Goal: Navigation & Orientation: Find specific page/section

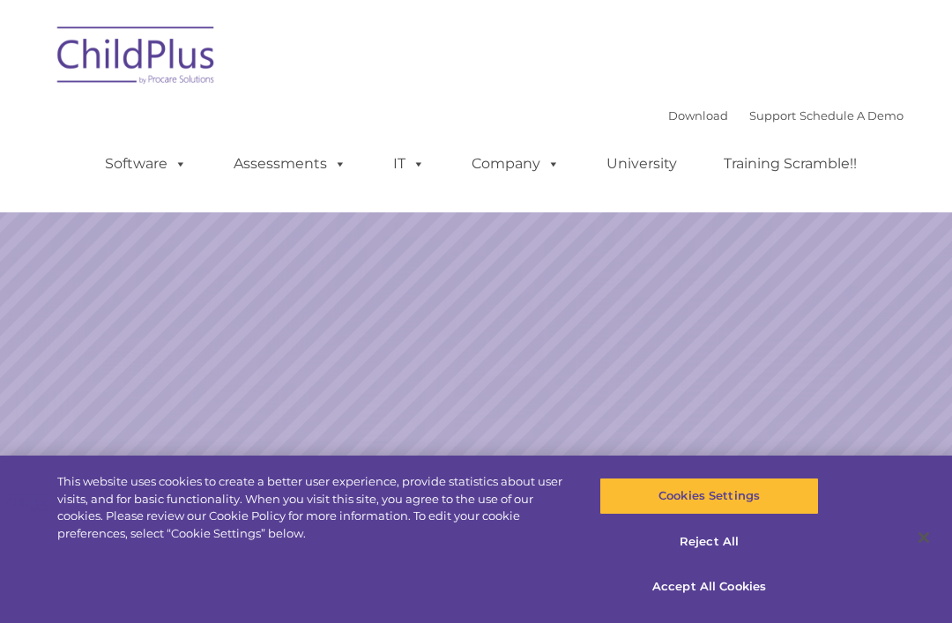
select select "MEDIUM"
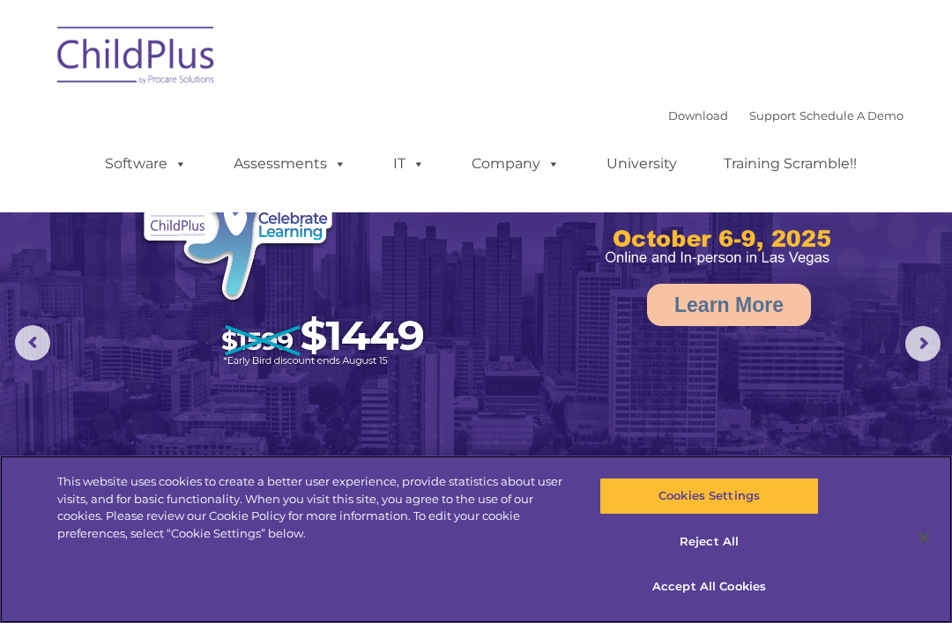
click at [748, 587] on button "Accept All Cookies" at bounding box center [709, 587] width 219 height 37
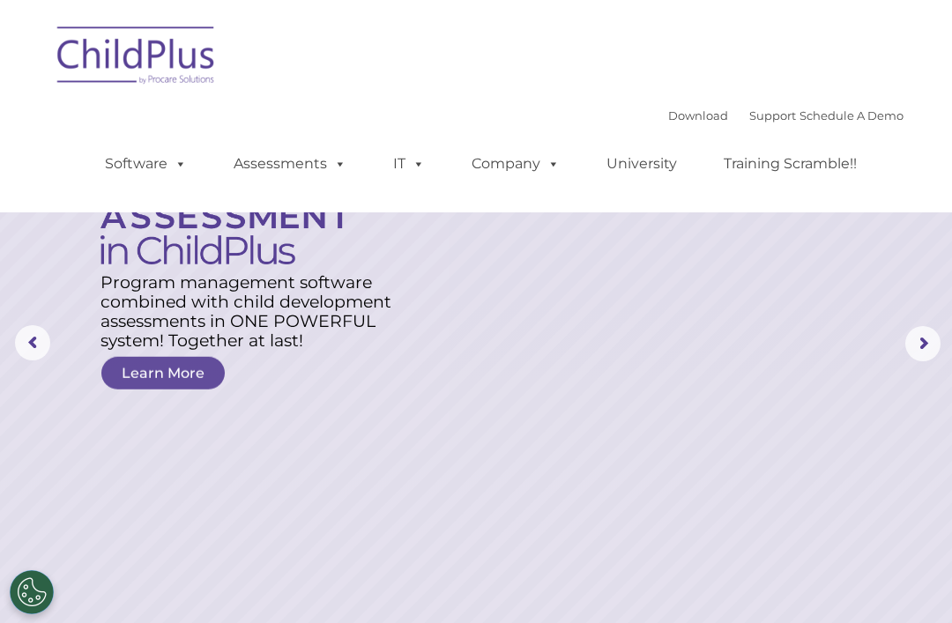
click at [168, 168] on span at bounding box center [177, 163] width 19 height 17
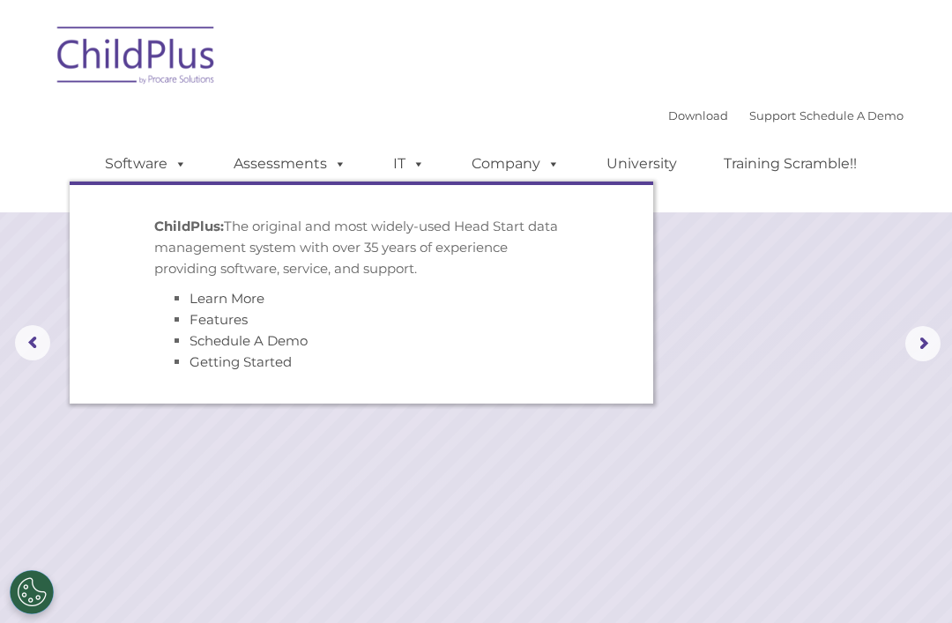
click at [310, 160] on link "Assessments" at bounding box center [290, 163] width 148 height 35
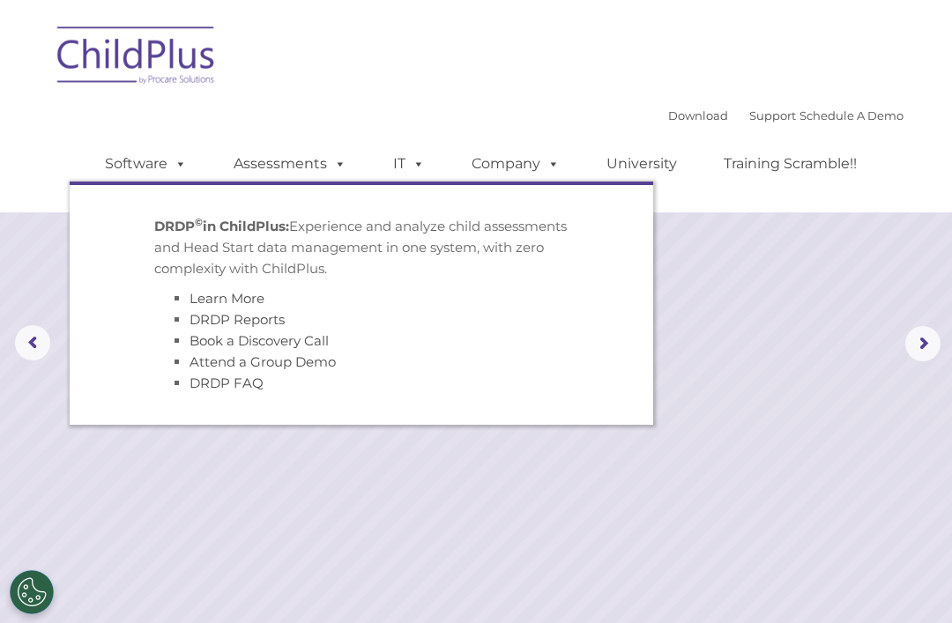
click at [406, 172] on span at bounding box center [415, 163] width 19 height 17
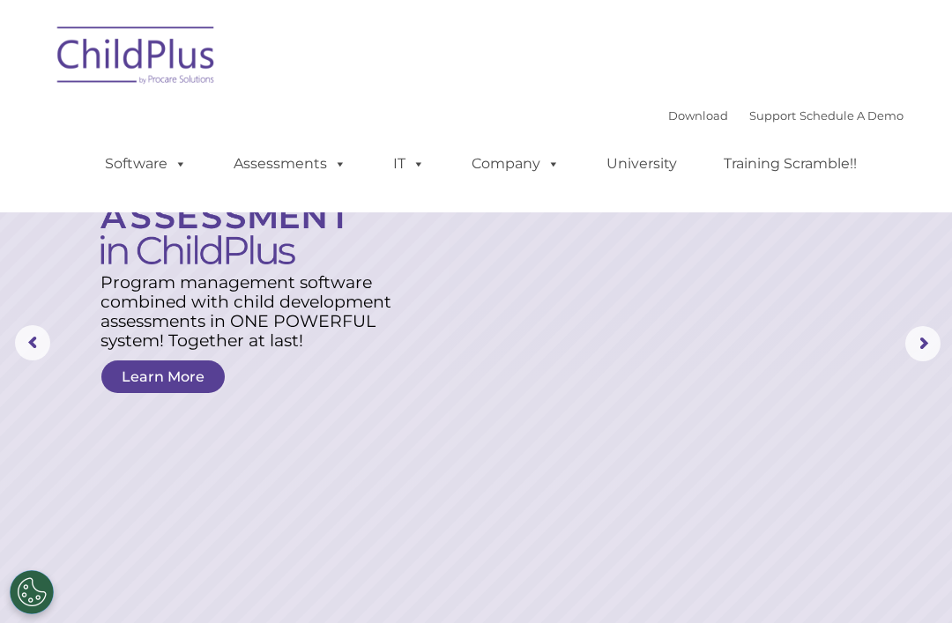
click at [391, 68] on div "Download Support | Schedule A Demo  MENU MENU Software ChildPlus: The original…" at bounding box center [475, 106] width 855 height 186
click at [19, 339] on rs-arrow at bounding box center [32, 342] width 35 height 35
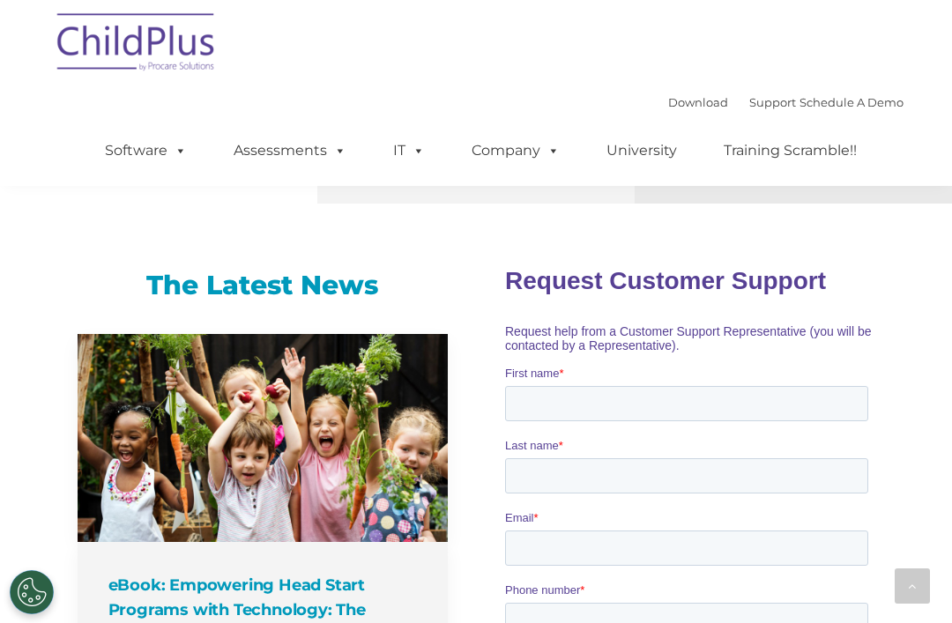
scroll to position [1110, 0]
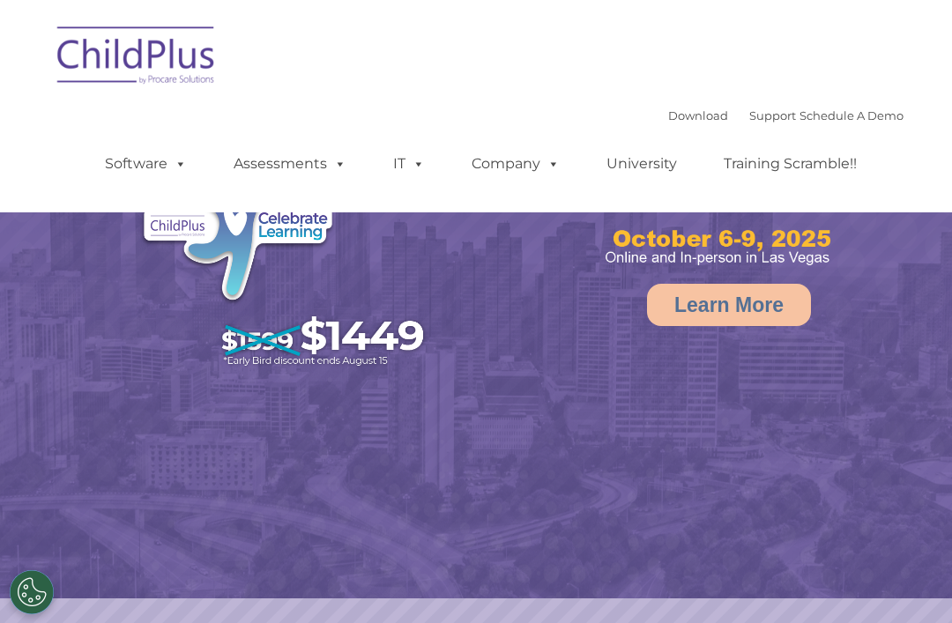
select select "MEDIUM"
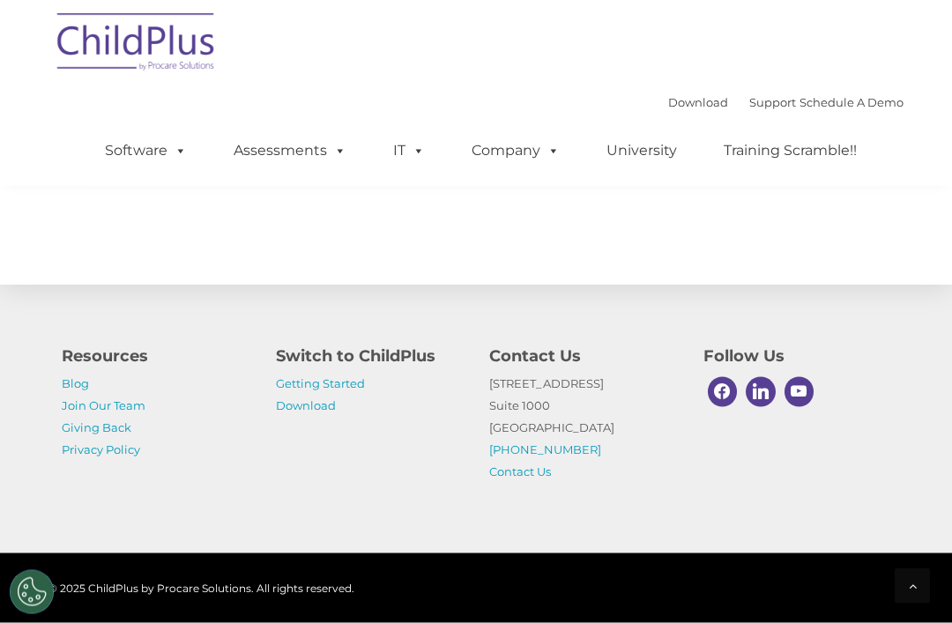
scroll to position [2128, 0]
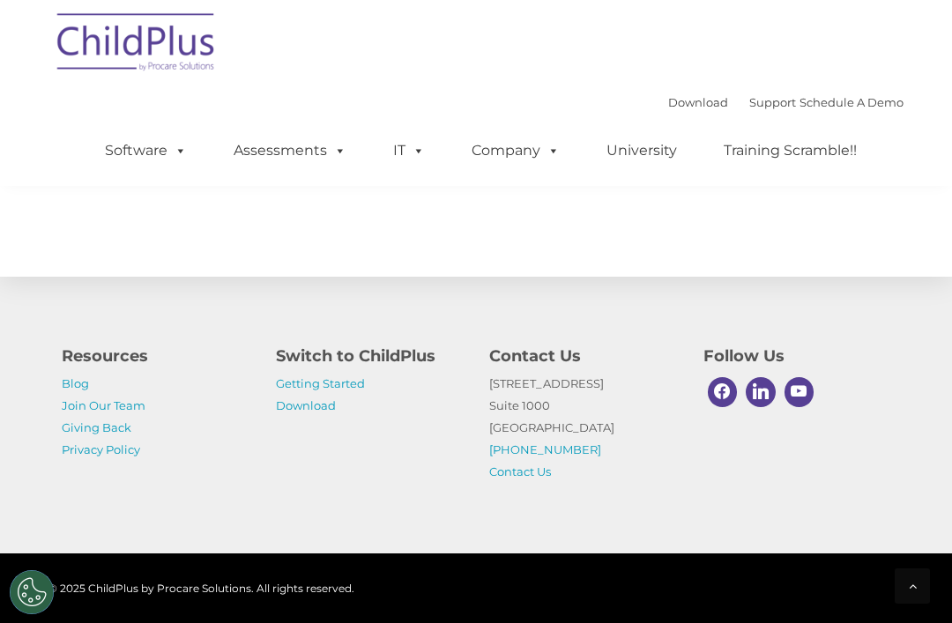
click at [348, 391] on link "Getting Started" at bounding box center [320, 383] width 89 height 14
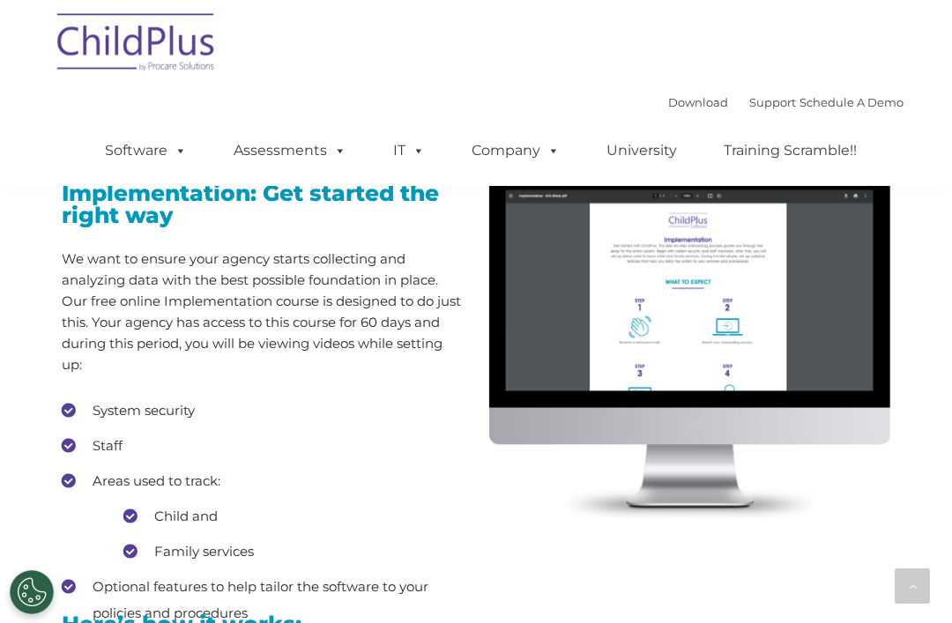
scroll to position [1703, 0]
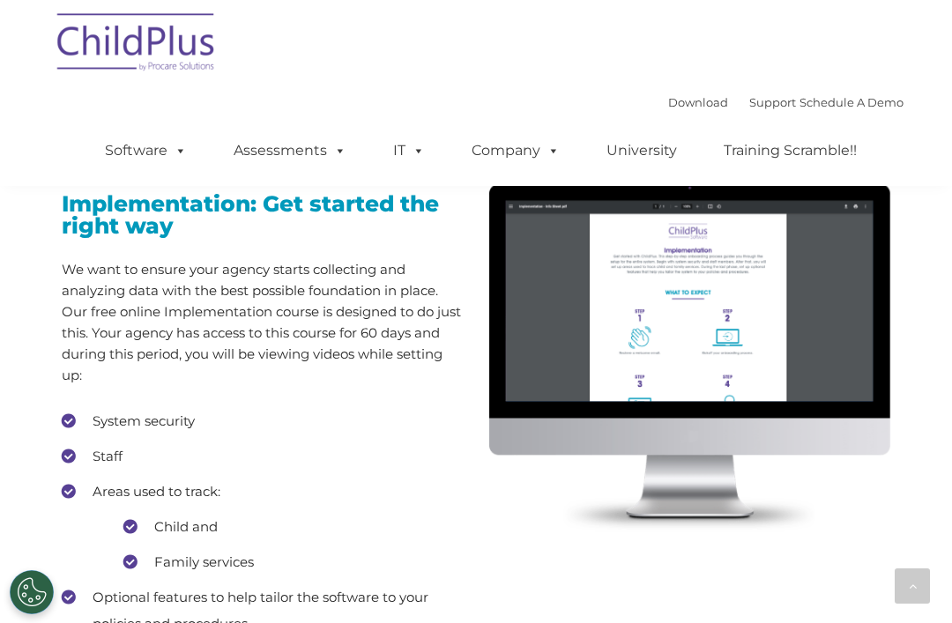
click at [669, 109] on link "Download" at bounding box center [698, 102] width 60 height 14
